Goal: Transaction & Acquisition: Subscribe to service/newsletter

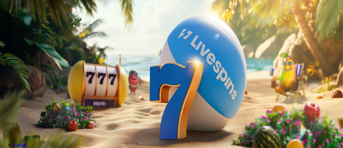
click at [31, 41] on span "Tarjoukset" at bounding box center [22, 38] width 18 height 5
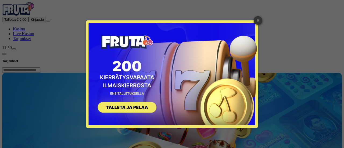
click at [139, 108] on button "SIGN UP" at bounding box center [125, 108] width 68 height 17
